Goal: Find specific page/section: Find specific page/section

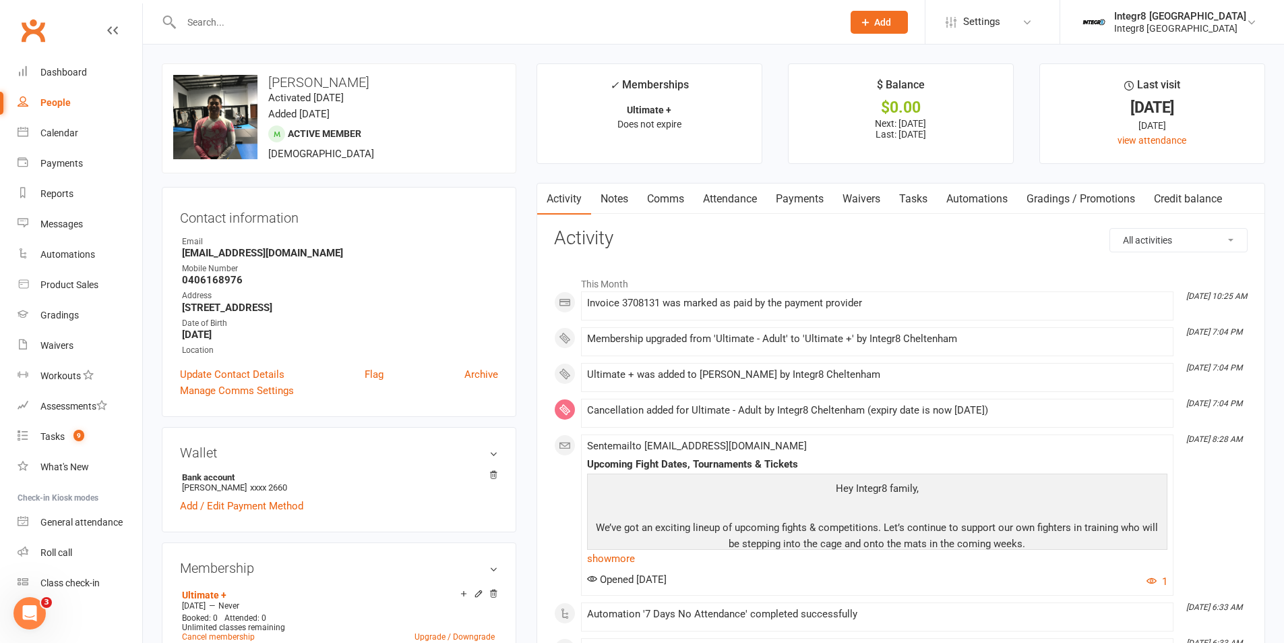
click at [328, 22] on input "text" at bounding box center [505, 22] width 656 height 19
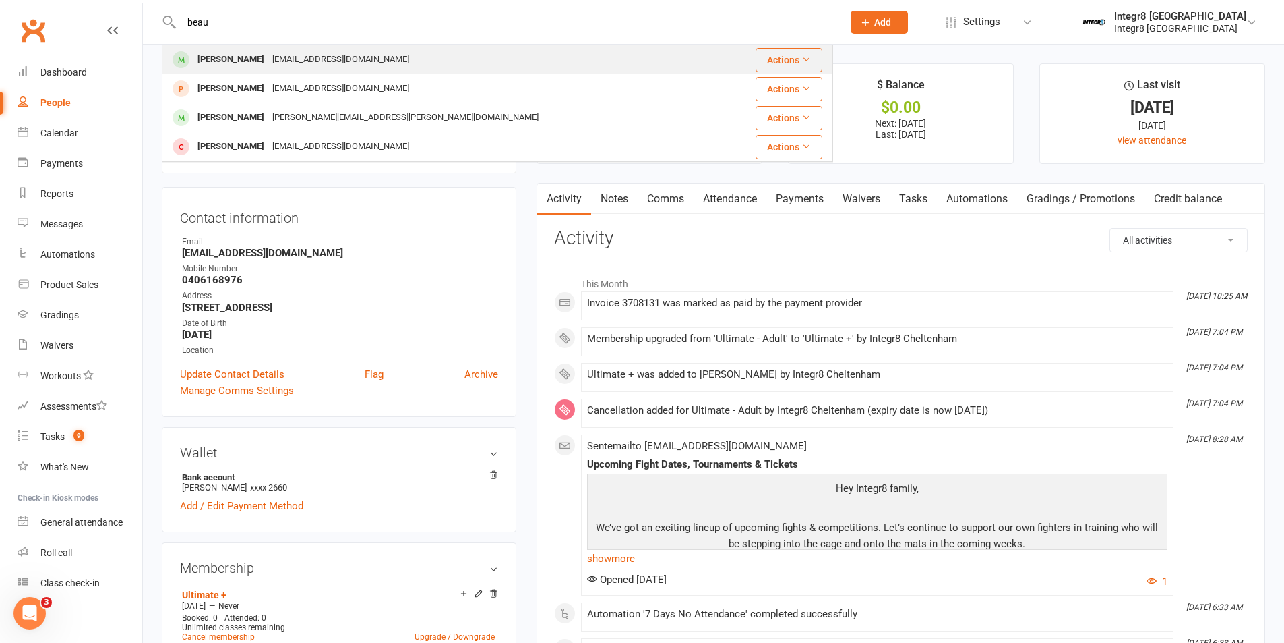
type input "beau"
click at [347, 49] on div "[PERSON_NAME] [PERSON_NAME][EMAIL_ADDRESS][DOMAIN_NAME]" at bounding box center [441, 60] width 557 height 28
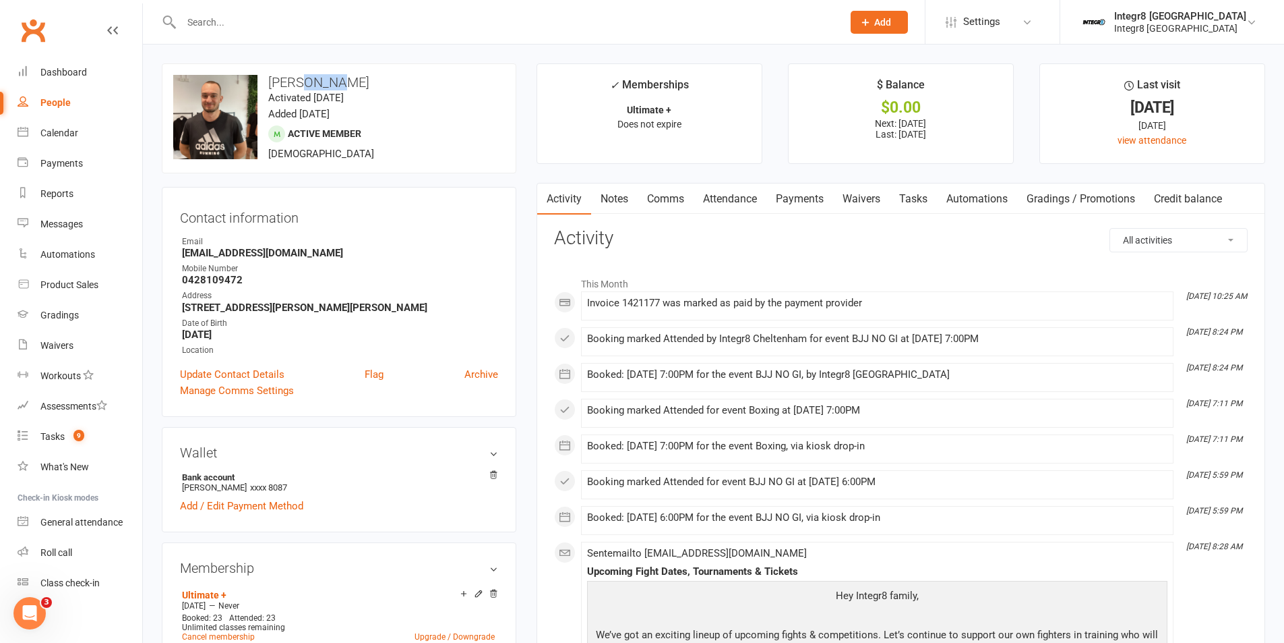
drag, startPoint x: 301, startPoint y: 82, endPoint x: 341, endPoint y: 81, distance: 39.8
click at [341, 81] on h3 "[PERSON_NAME]" at bounding box center [339, 82] width 332 height 15
copy h3 "[PERSON_NAME]"
